Goal: Task Accomplishment & Management: Use online tool/utility

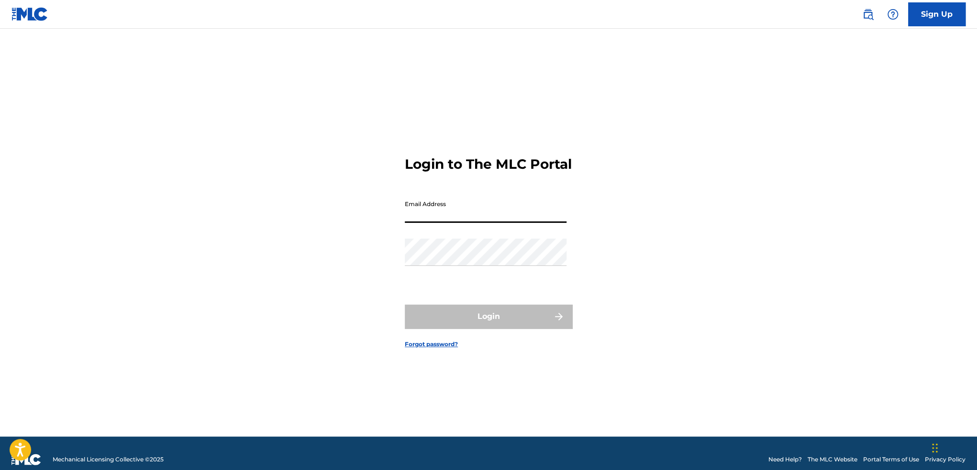
type input "[EMAIL_ADDRESS][DOMAIN_NAME]"
drag, startPoint x: 481, startPoint y: 280, endPoint x: 482, endPoint y: 275, distance: 4.8
click at [481, 277] on div "Password" at bounding box center [486, 260] width 162 height 43
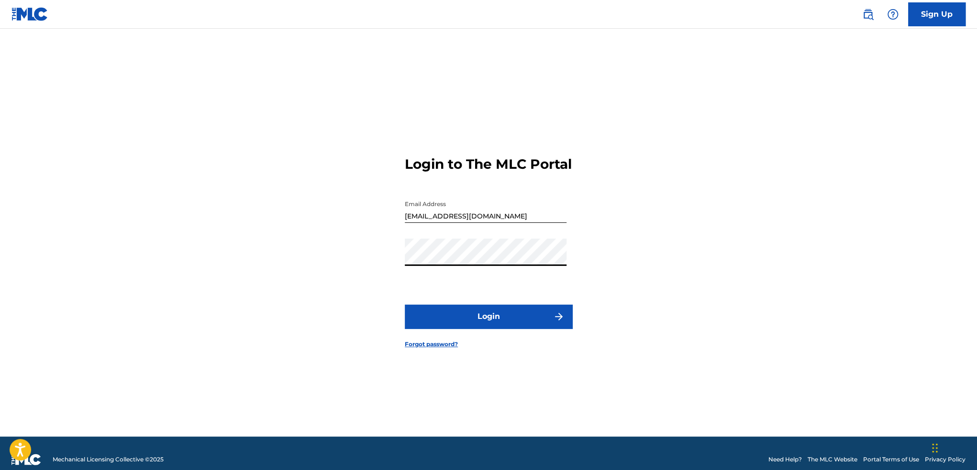
click at [405, 305] on button "Login" at bounding box center [488, 317] width 167 height 24
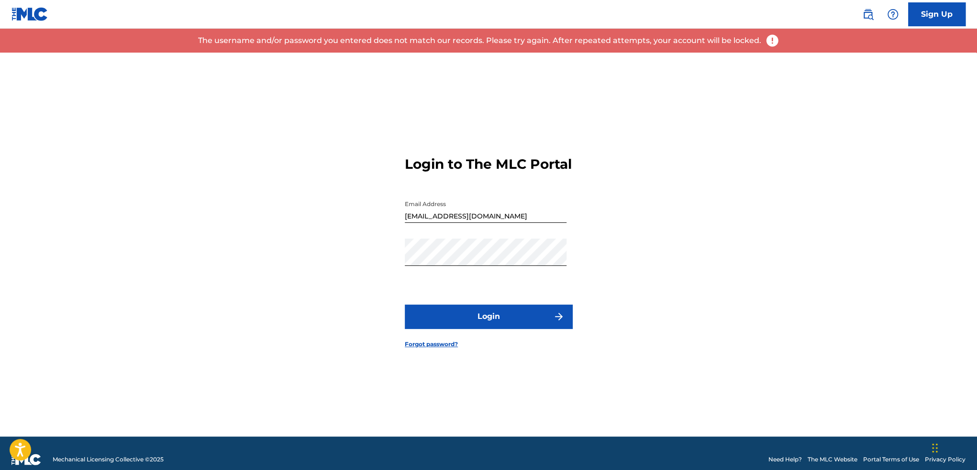
drag, startPoint x: 528, startPoint y: 17, endPoint x: 548, endPoint y: 49, distance: 37.8
drag, startPoint x: 498, startPoint y: 223, endPoint x: 320, endPoint y: 237, distance: 178.0
click at [320, 237] on div "Login to The MLC Portal Email Address [EMAIL_ADDRESS][DOMAIN_NAME] Password Log…" at bounding box center [489, 245] width 670 height 384
type input "M"
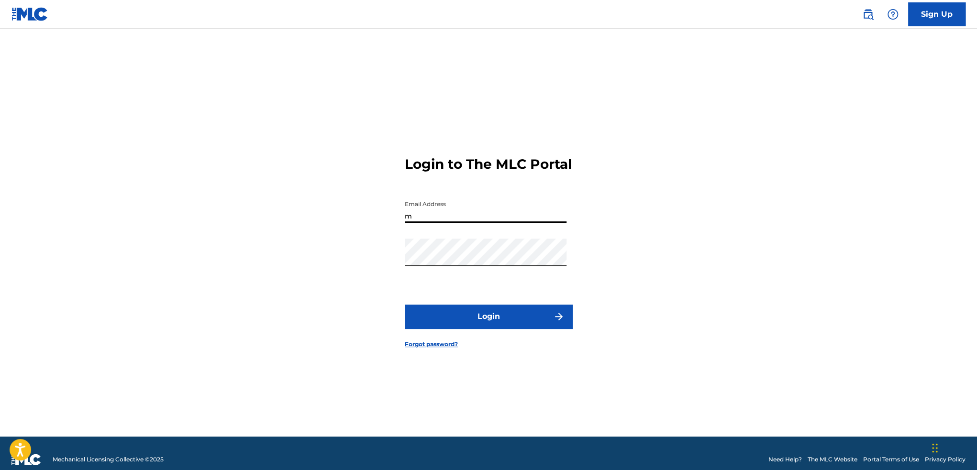
type input "[EMAIL_ADDRESS][DOMAIN_NAME]"
drag, startPoint x: 454, startPoint y: 312, endPoint x: 452, endPoint y: 331, distance: 18.7
click at [452, 322] on form "Login to The MLC Portal Email Address [EMAIL_ADDRESS][DOMAIN_NAME] Password Log…" at bounding box center [488, 245] width 167 height 384
click at [452, 329] on button "Login" at bounding box center [488, 317] width 167 height 24
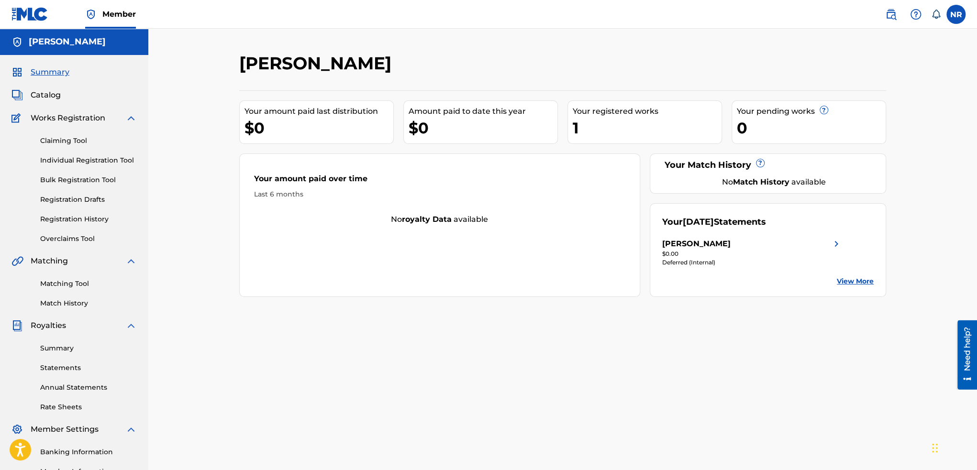
click at [86, 149] on div "Claiming Tool Individual Registration Tool Bulk Registration Tool Registration …" at bounding box center [73, 184] width 125 height 120
click at [84, 143] on link "Claiming Tool" at bounding box center [88, 141] width 97 height 10
